Goal: Task Accomplishment & Management: Use online tool/utility

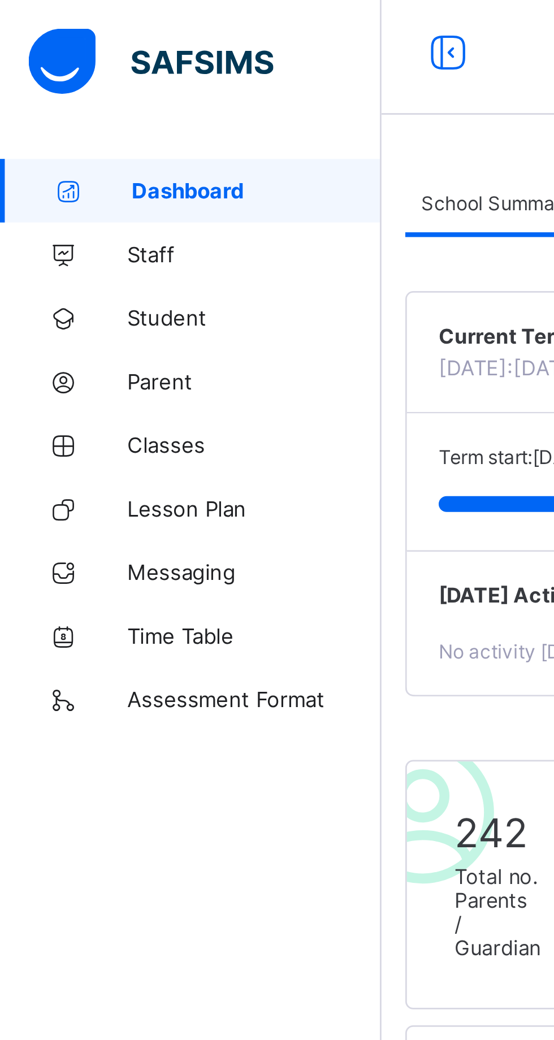
scroll to position [3, 0]
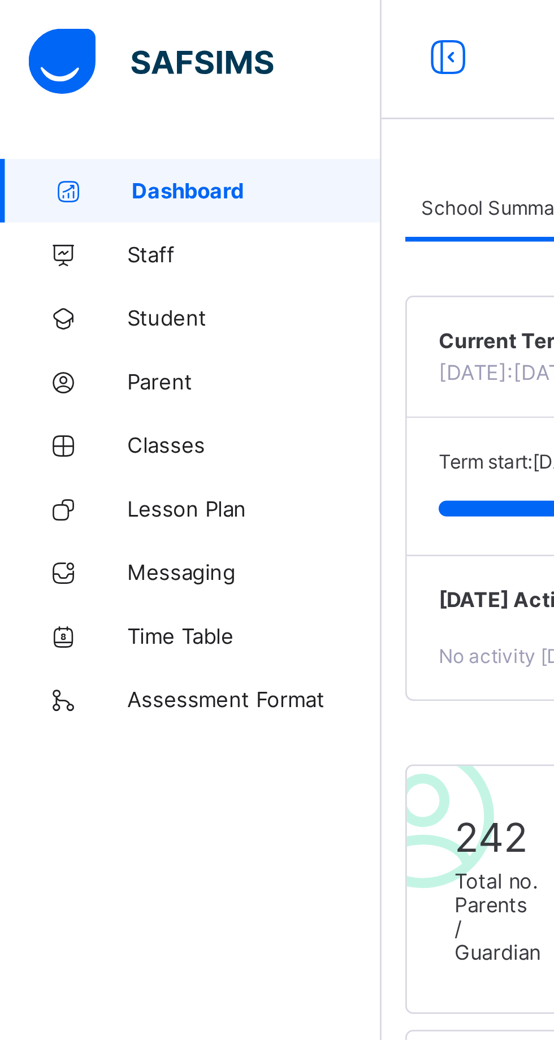
click at [65, 88] on span "Staff" at bounding box center [90, 90] width 90 height 9
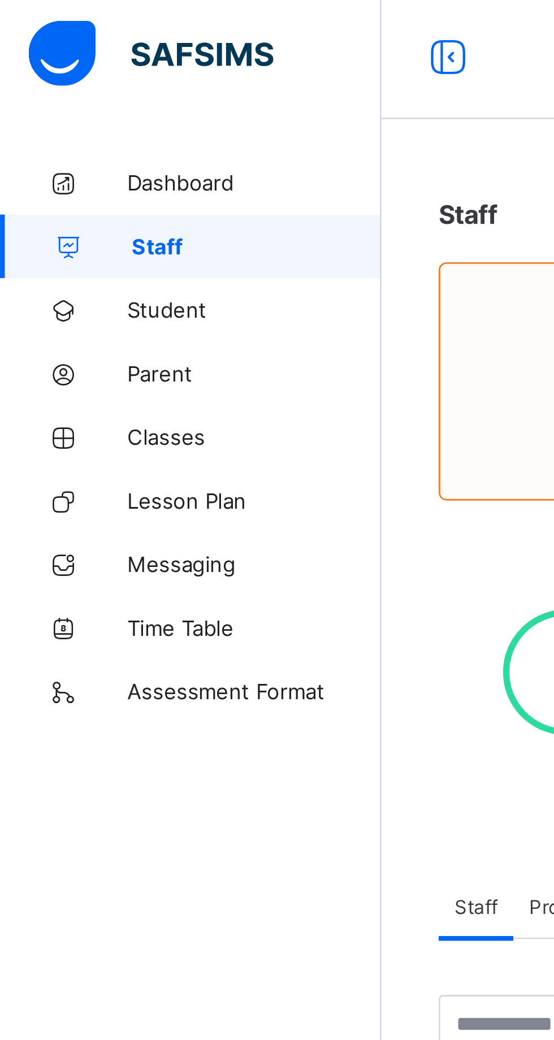
click at [64, 120] on link "Student" at bounding box center [68, 113] width 136 height 23
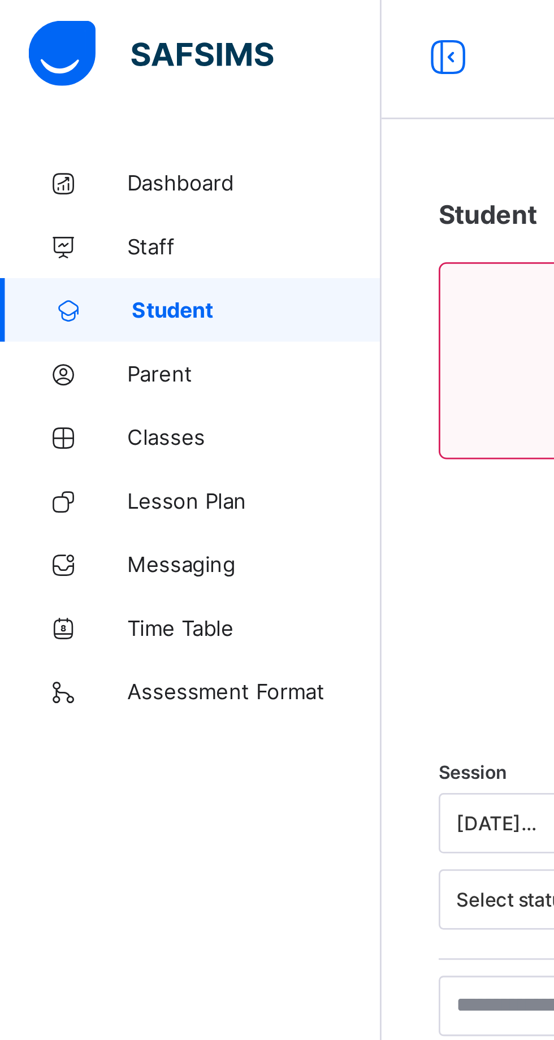
click at [67, 163] on link "Classes" at bounding box center [68, 158] width 136 height 23
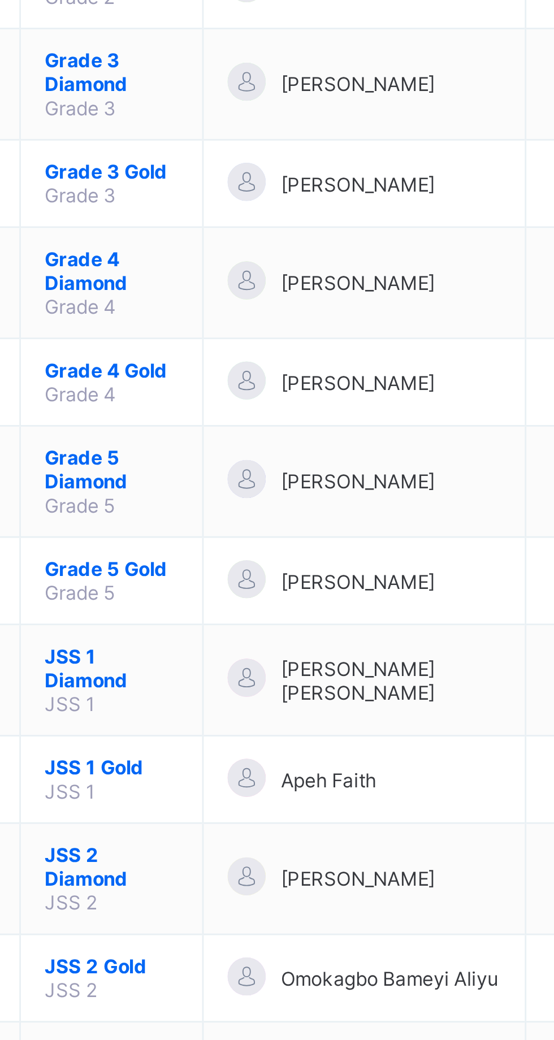
click at [231, 656] on span "Grade 5 Diamond" at bounding box center [218, 664] width 47 height 17
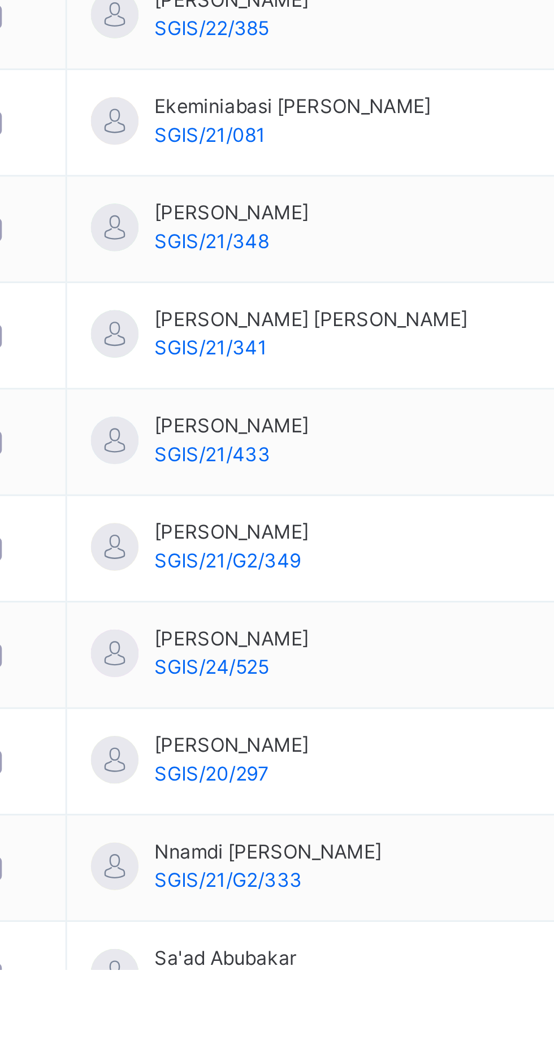
click at [260, 921] on span "[PERSON_NAME]" at bounding box center [261, 923] width 55 height 10
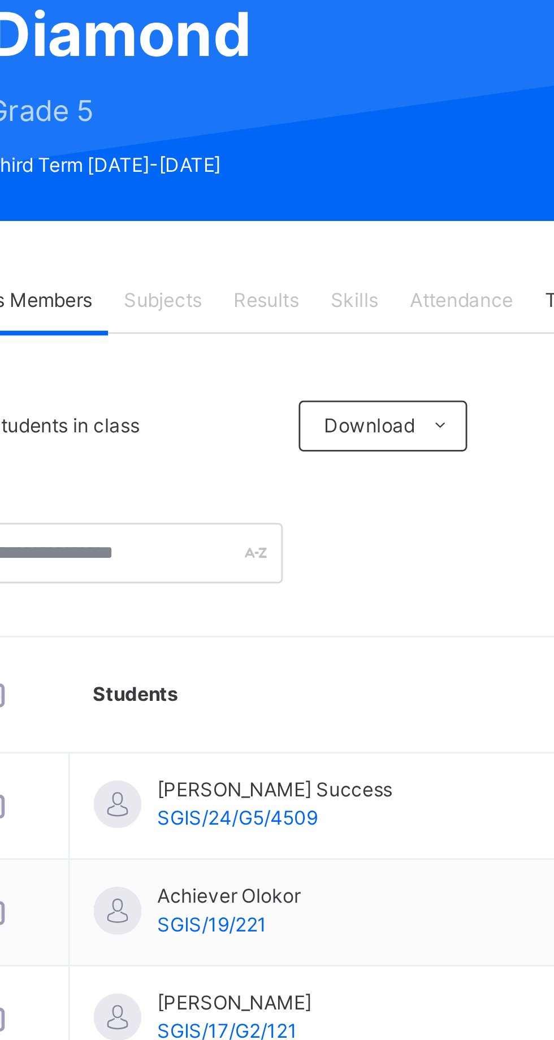
click at [270, 256] on span "Results" at bounding box center [272, 256] width 23 height 10
click at [273, 252] on span "Results" at bounding box center [272, 256] width 23 height 10
click at [235, 252] on span "Subjects" at bounding box center [236, 256] width 28 height 10
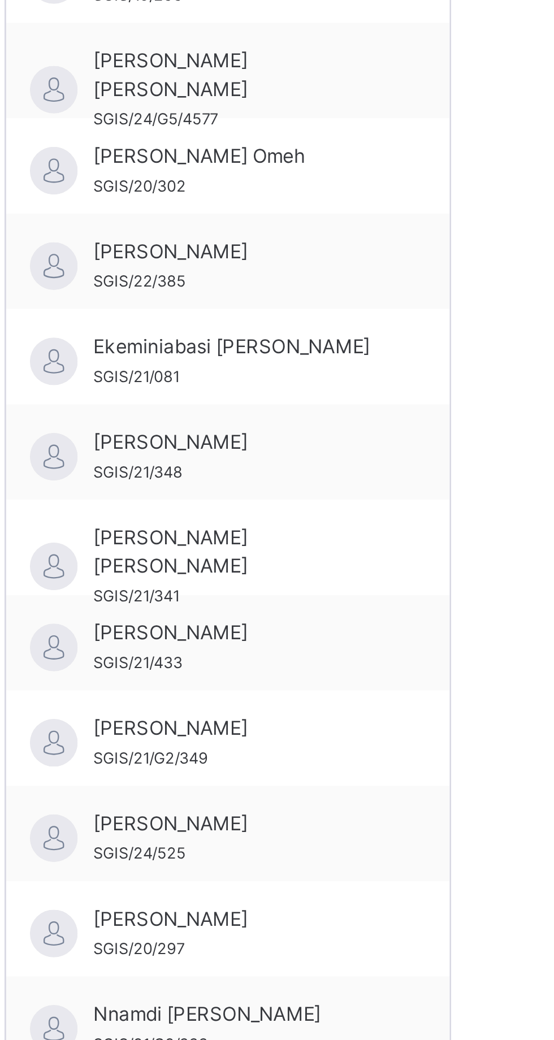
click at [226, 876] on div "Jesse Ibanga SGIS/24/525" at bounding box center [238, 871] width 101 height 20
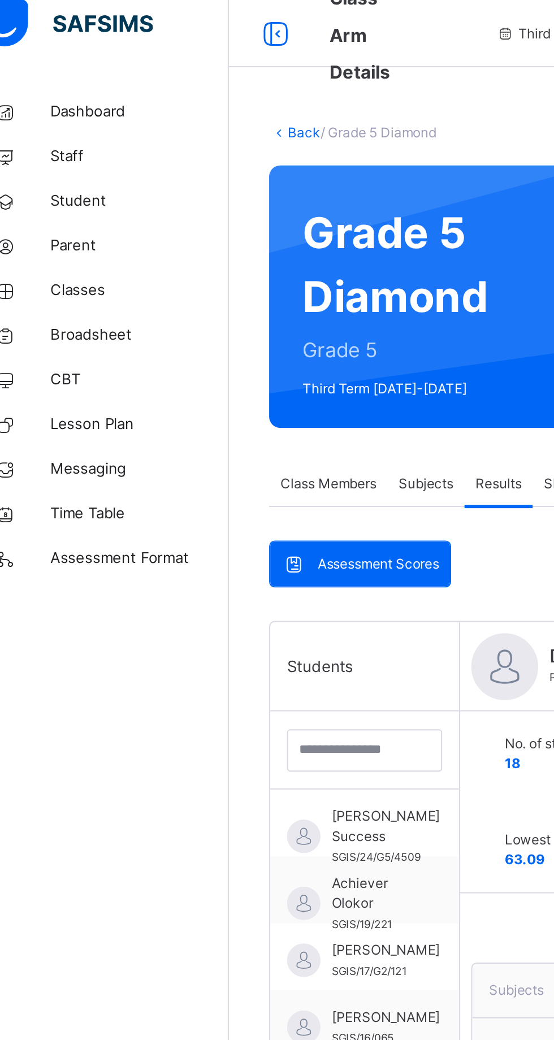
click at [72, 185] on span "Broadsheet" at bounding box center [90, 180] width 90 height 11
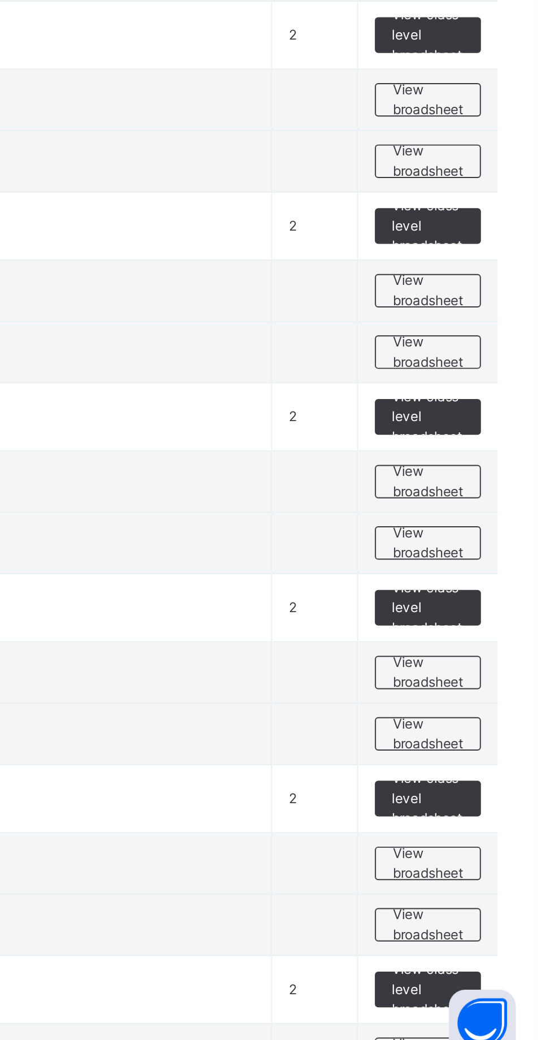
click at [496, 840] on span "View broadsheet" at bounding box center [499, 840] width 36 height 20
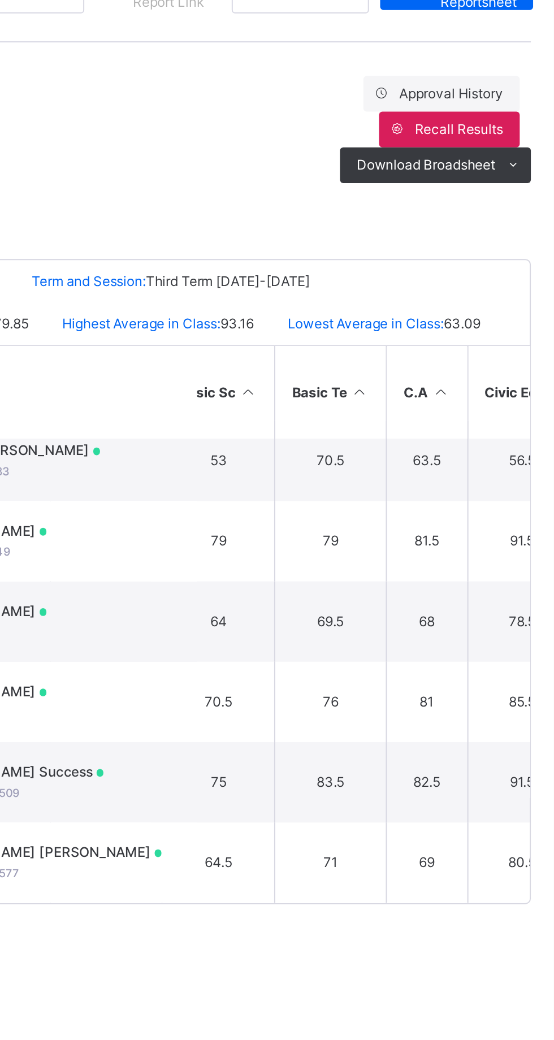
scroll to position [503, 0]
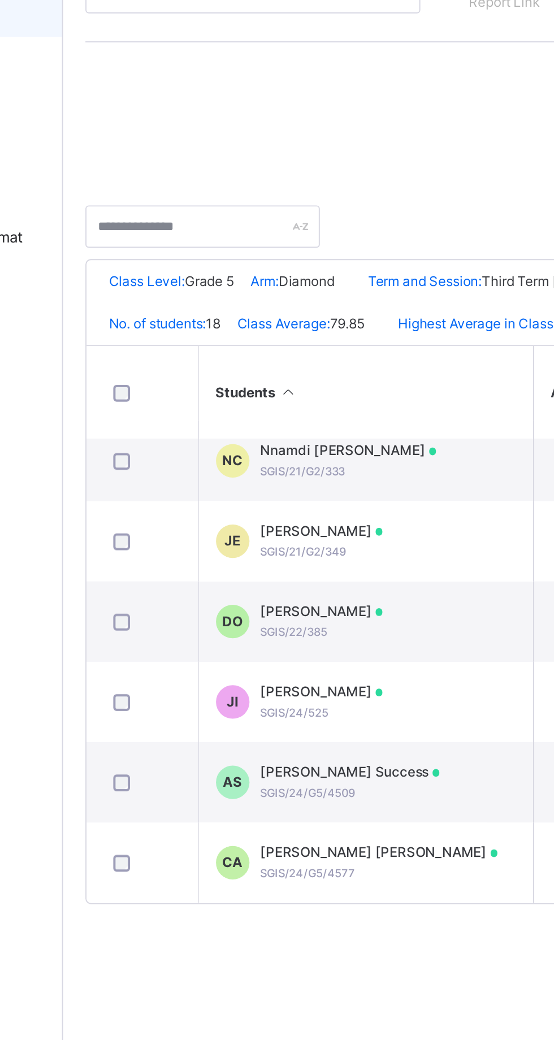
click at [277, 537] on div "Jesse Ibanga SGIS/24/525" at bounding box center [267, 529] width 62 height 20
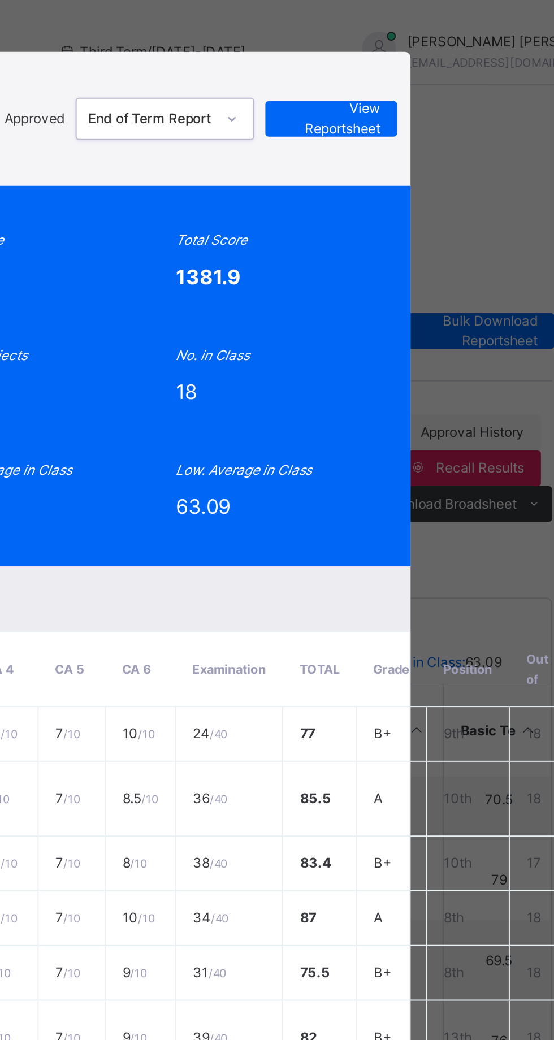
click at [456, 72] on span "View Reportsheet" at bounding box center [431, 62] width 50 height 20
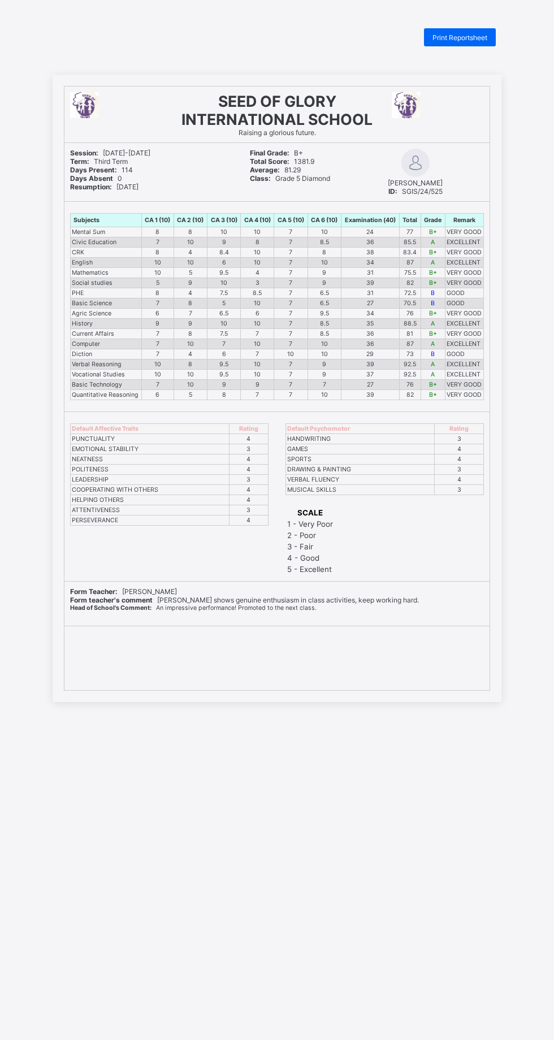
click at [476, 45] on div "Print Reportsheet" at bounding box center [460, 37] width 72 height 18
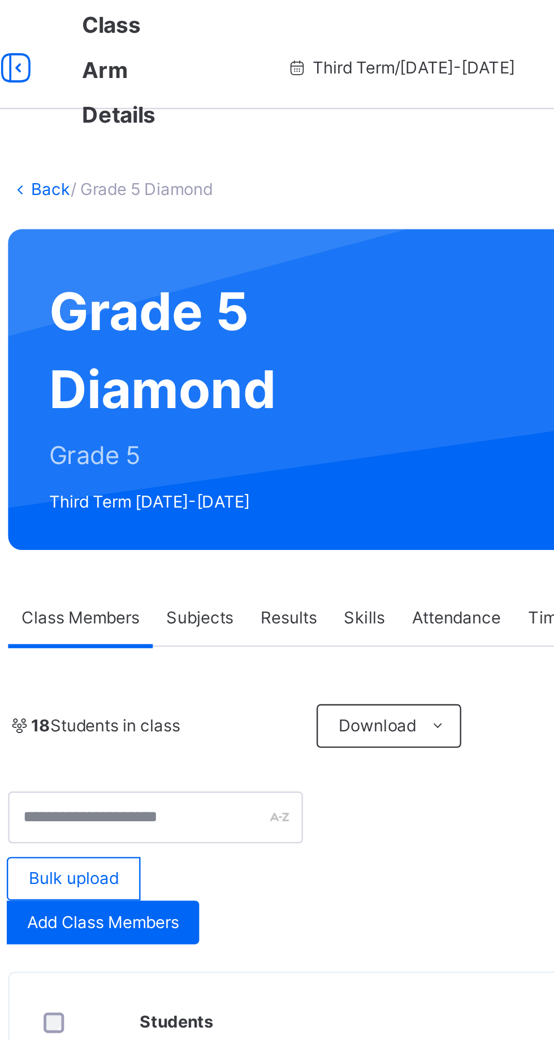
click at [270, 257] on span "Results" at bounding box center [272, 256] width 23 height 10
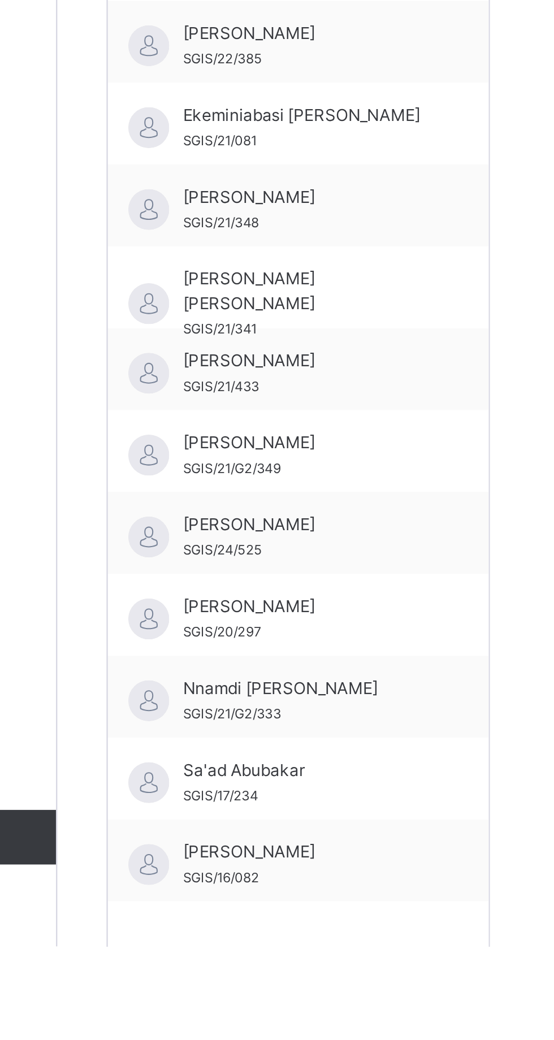
click at [209, 866] on span "[PERSON_NAME]" at bounding box center [238, 866] width 101 height 10
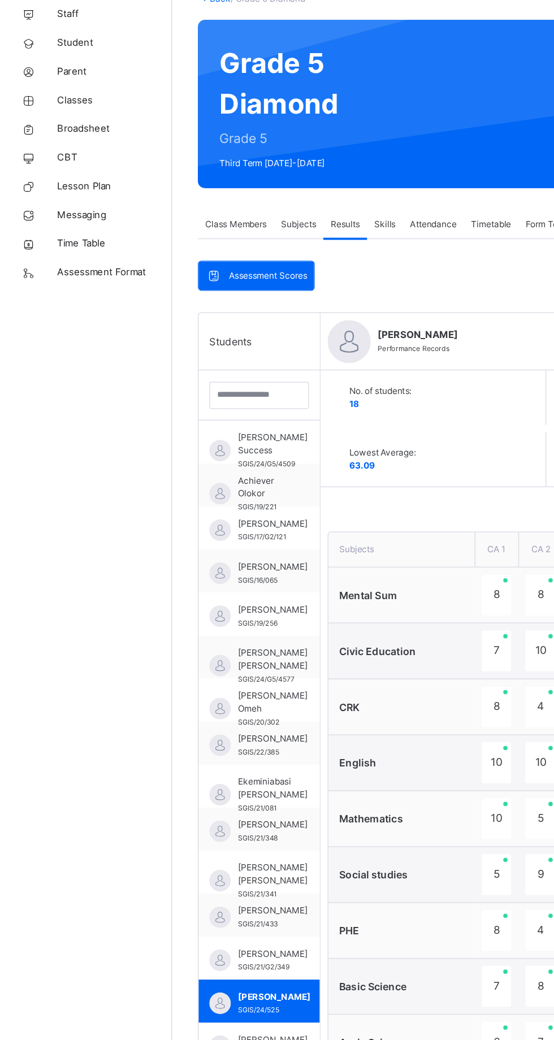
click at [91, 181] on span "Broadsheet" at bounding box center [90, 180] width 90 height 11
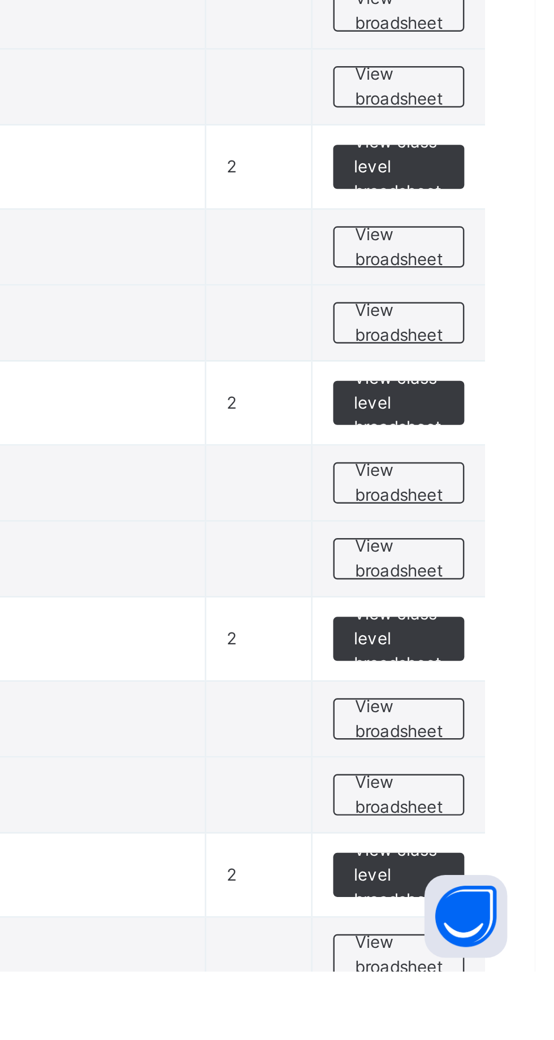
click at [495, 843] on span "View broadsheet" at bounding box center [499, 840] width 36 height 20
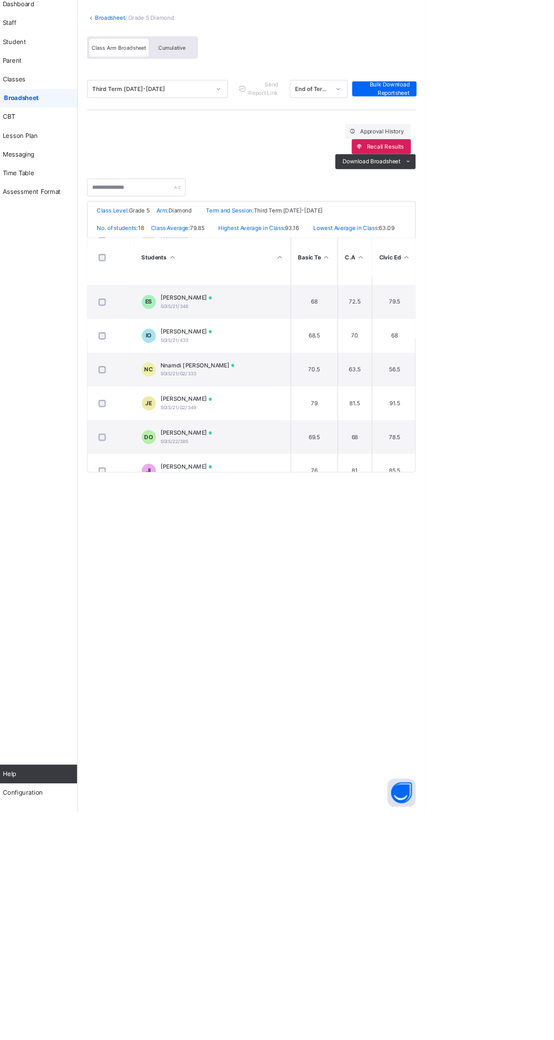
scroll to position [404, 95]
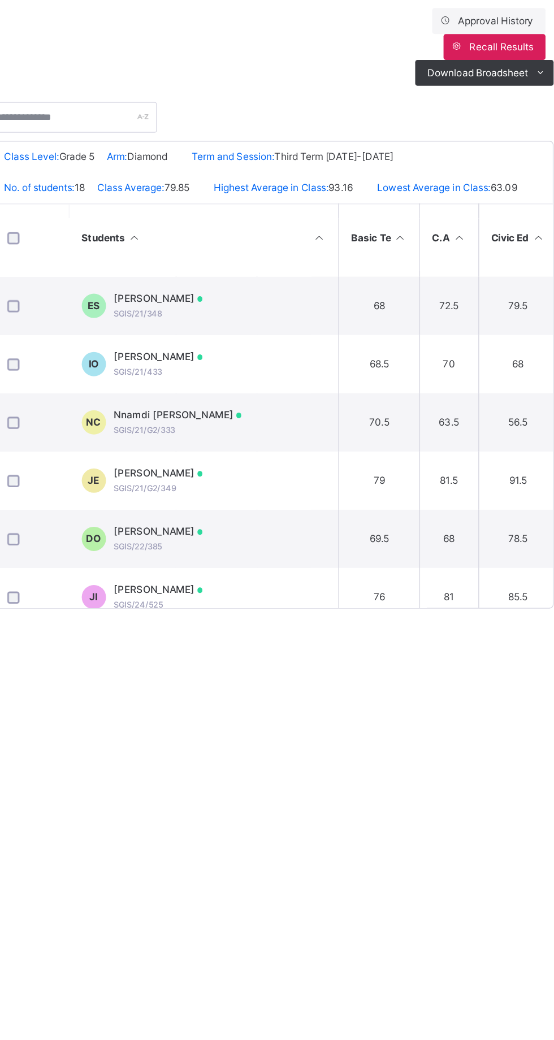
click at [320, 625] on td "JI [PERSON_NAME] SGIS/24/525" at bounding box center [289, 623] width 170 height 41
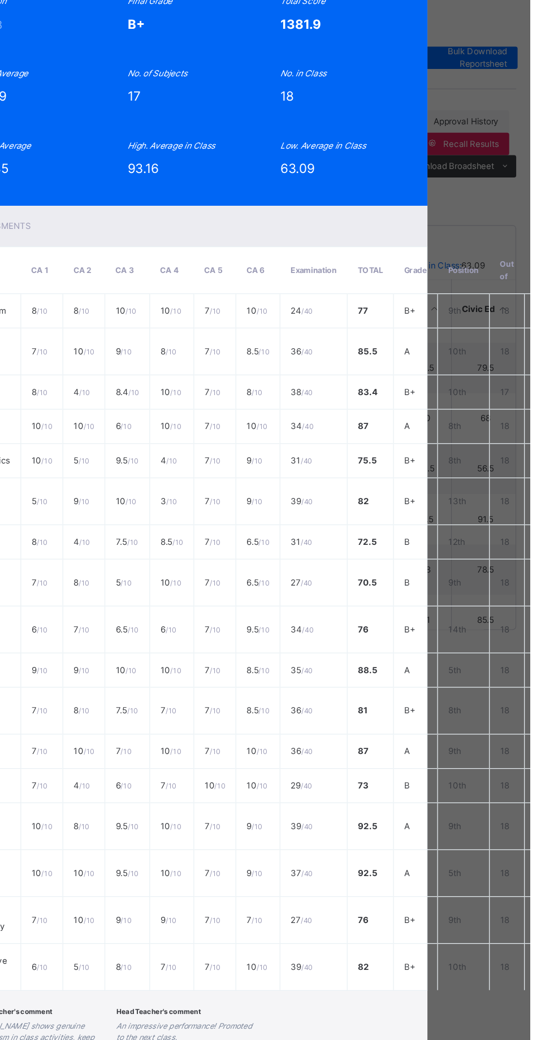
click at [456, 72] on span "View Reportsheet" at bounding box center [431, 62] width 50 height 20
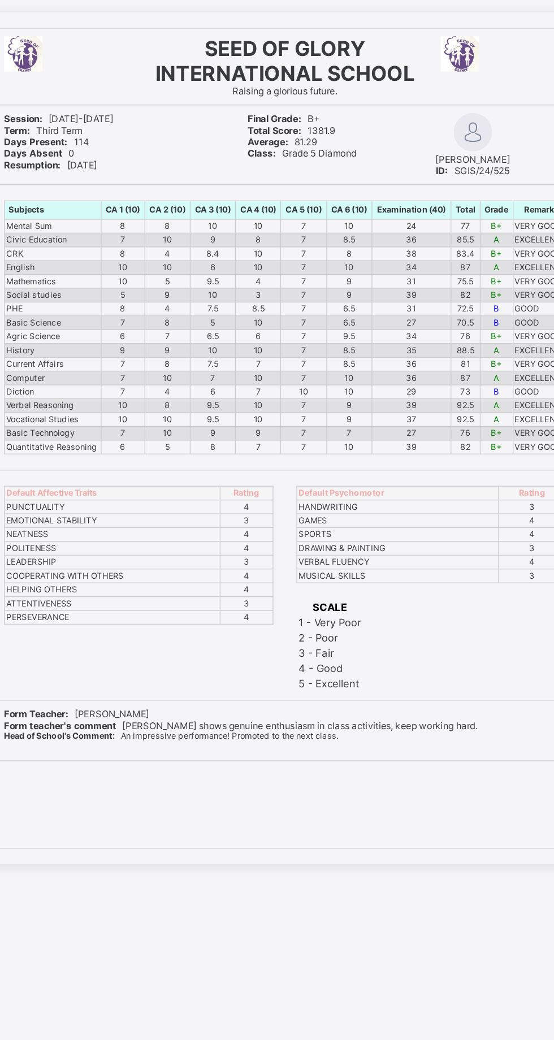
click at [388, 831] on div "Print Reportsheet SEED OF GLORY INTERNATIONAL SCHOOL Raising a glorious future.…" at bounding box center [277, 548] width 554 height 1040
